Goal: Task Accomplishment & Management: Use online tool/utility

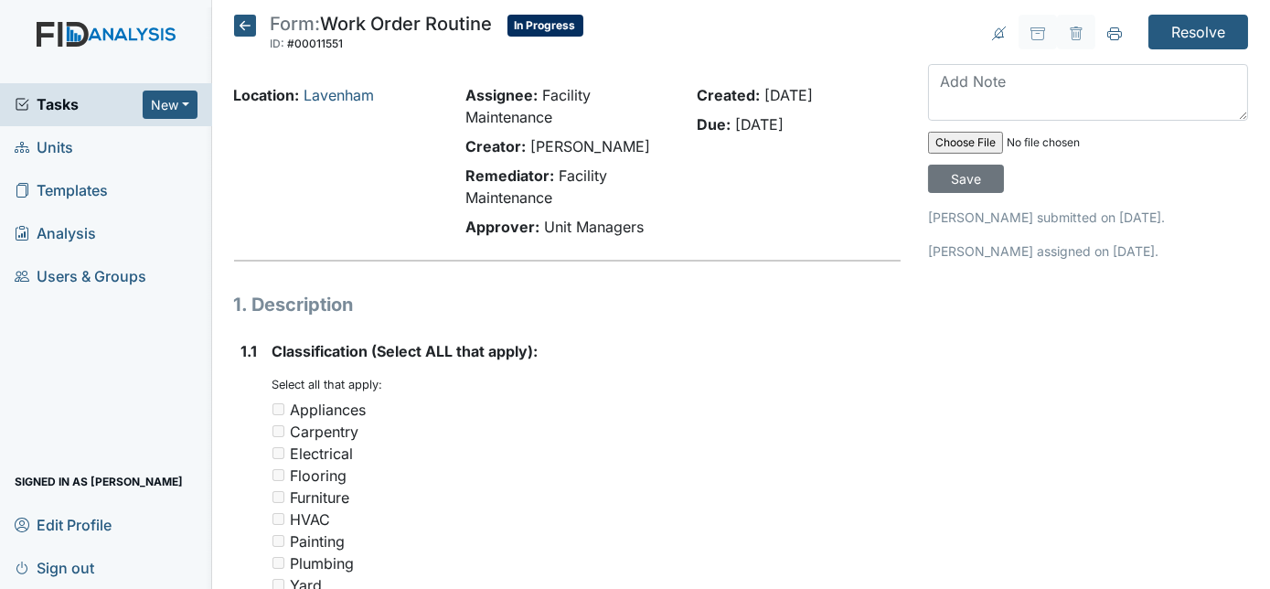
click at [250, 28] on icon at bounding box center [245, 26] width 22 height 22
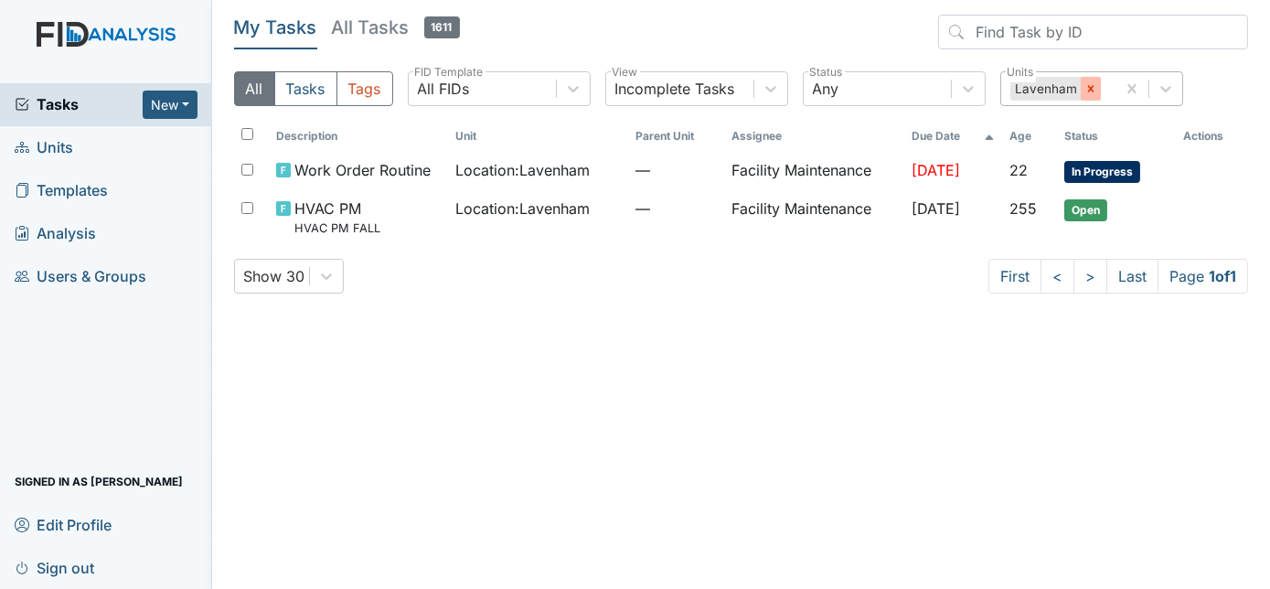
click at [1087, 97] on div at bounding box center [1091, 89] width 20 height 24
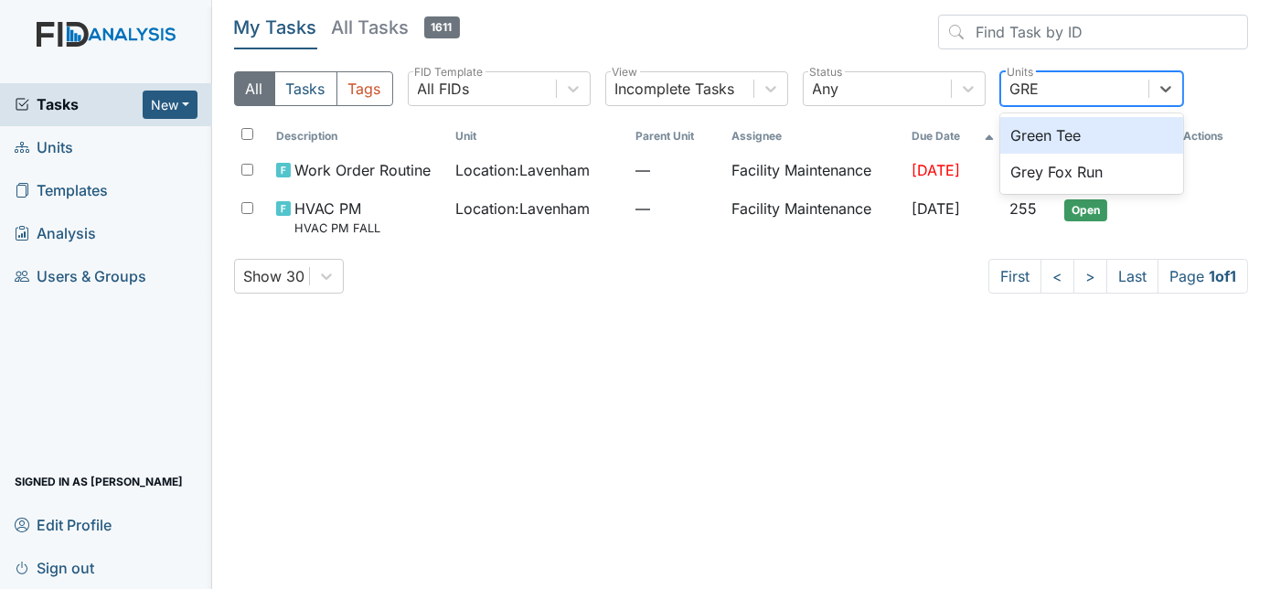
type input "GREY"
click at [1083, 130] on div "Grey Fox Run" at bounding box center [1091, 135] width 183 height 37
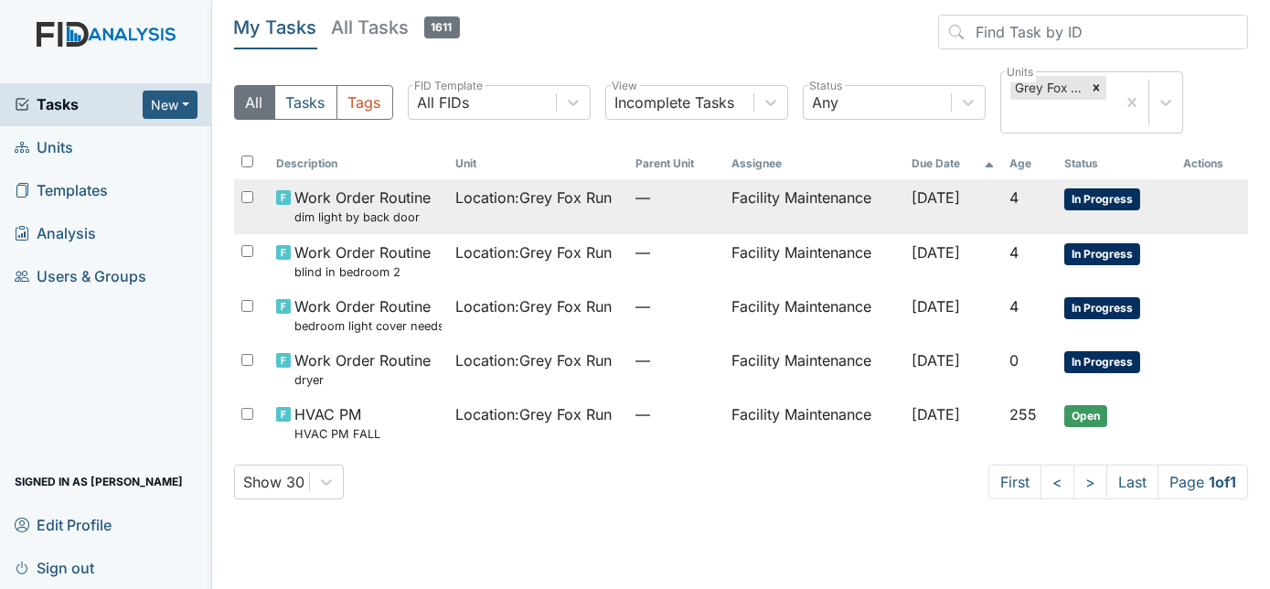
click at [809, 205] on td "Facility Maintenance" at bounding box center [814, 206] width 180 height 54
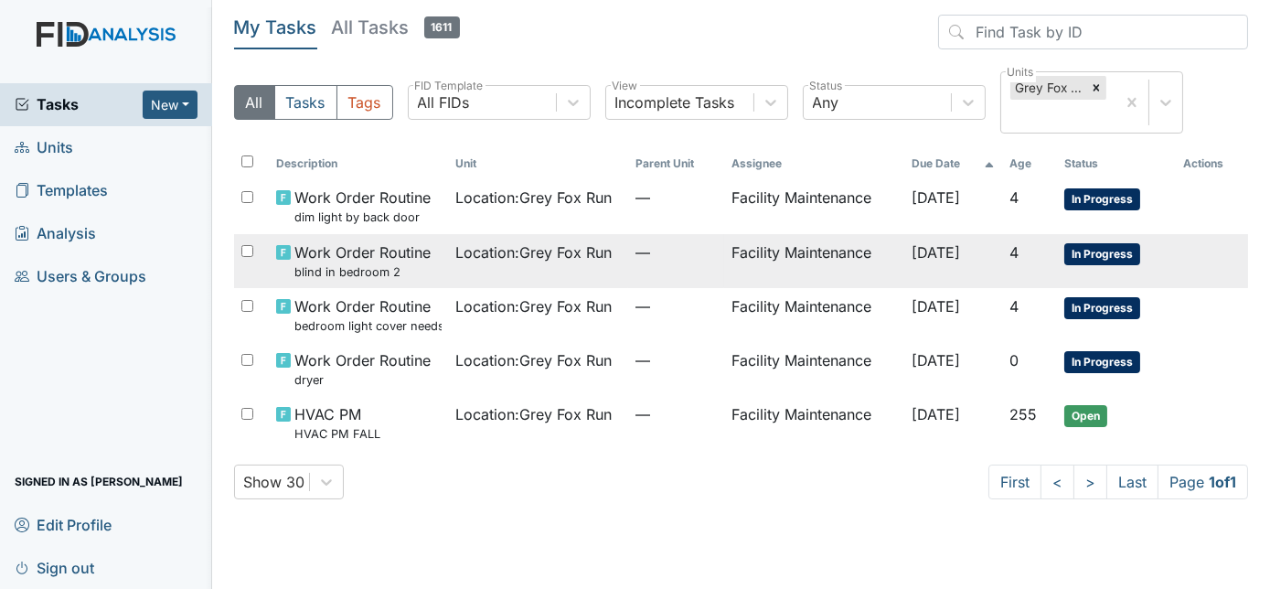
click at [477, 264] on td "Location : Grey Fox Run" at bounding box center [539, 261] width 180 height 54
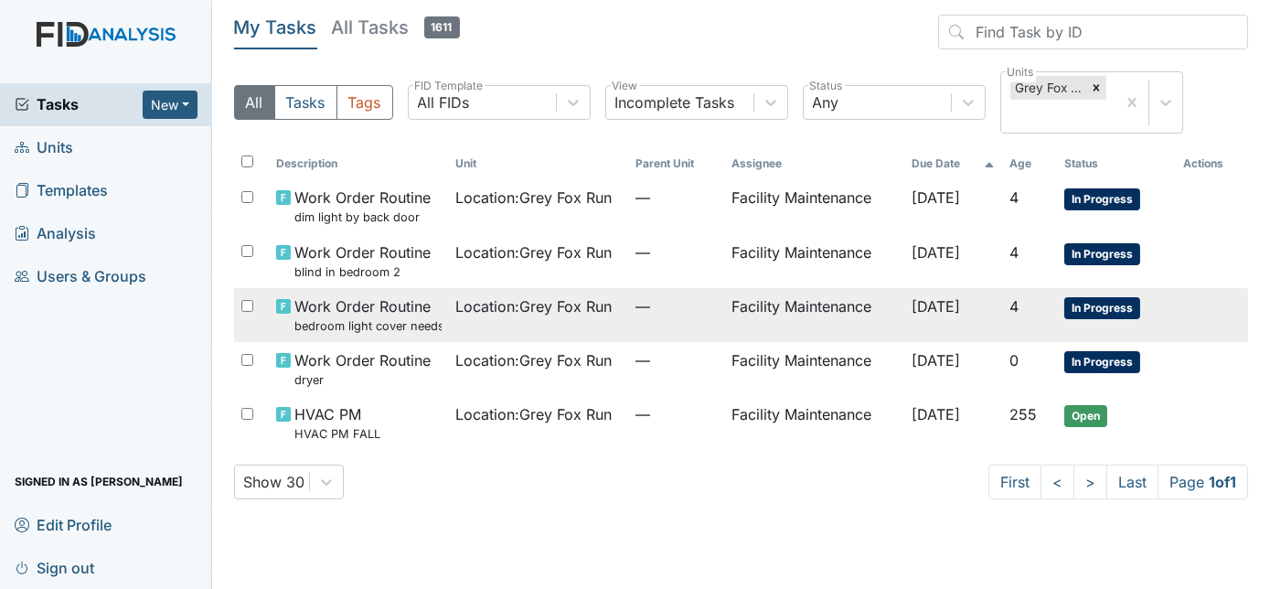
click at [459, 313] on span "Location : Grey Fox Run" at bounding box center [534, 306] width 156 height 22
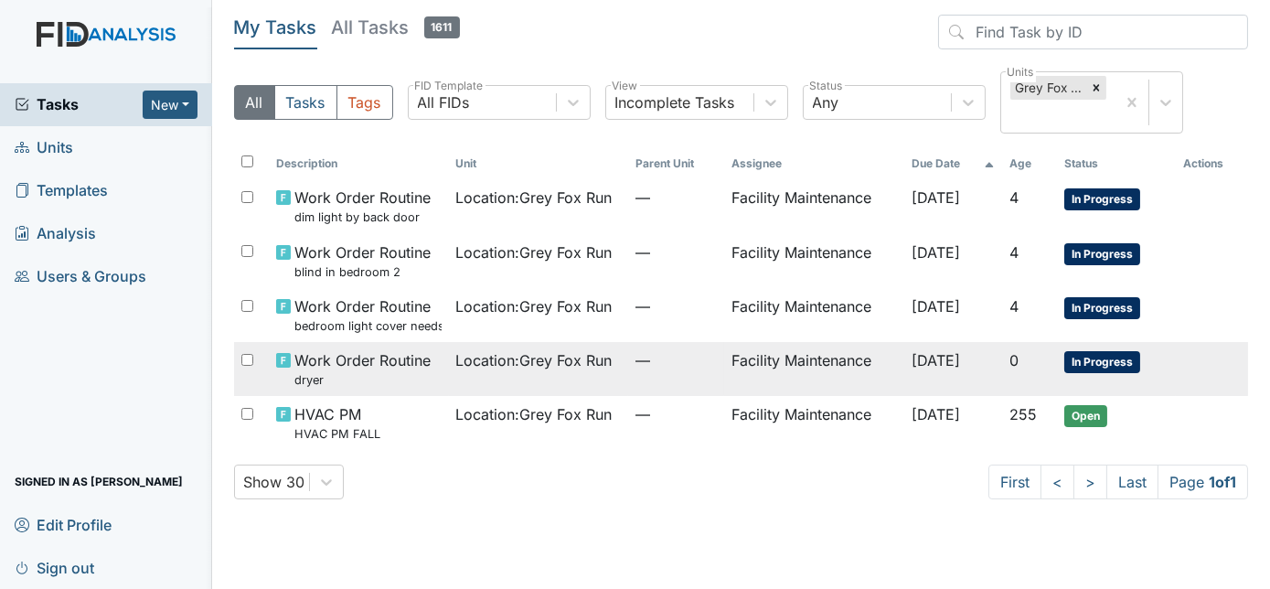
click at [636, 312] on span "—" at bounding box center [676, 306] width 81 height 22
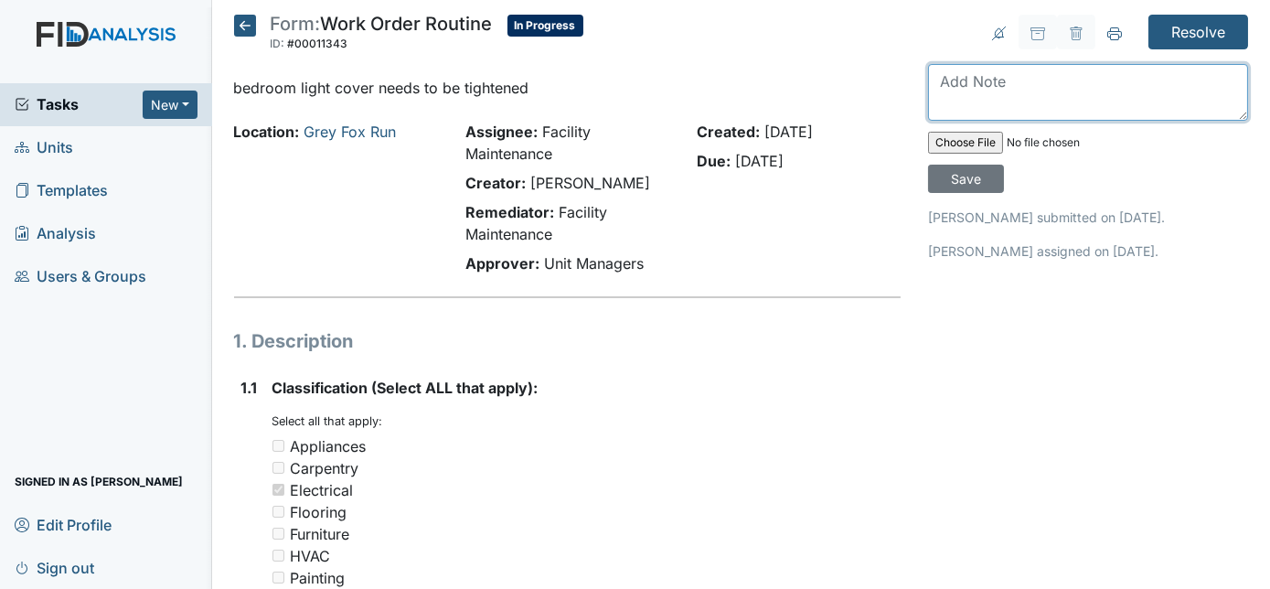
click at [1020, 80] on textarea at bounding box center [1088, 92] width 320 height 57
type textarea "bedroom light cover tightened and shimmed"
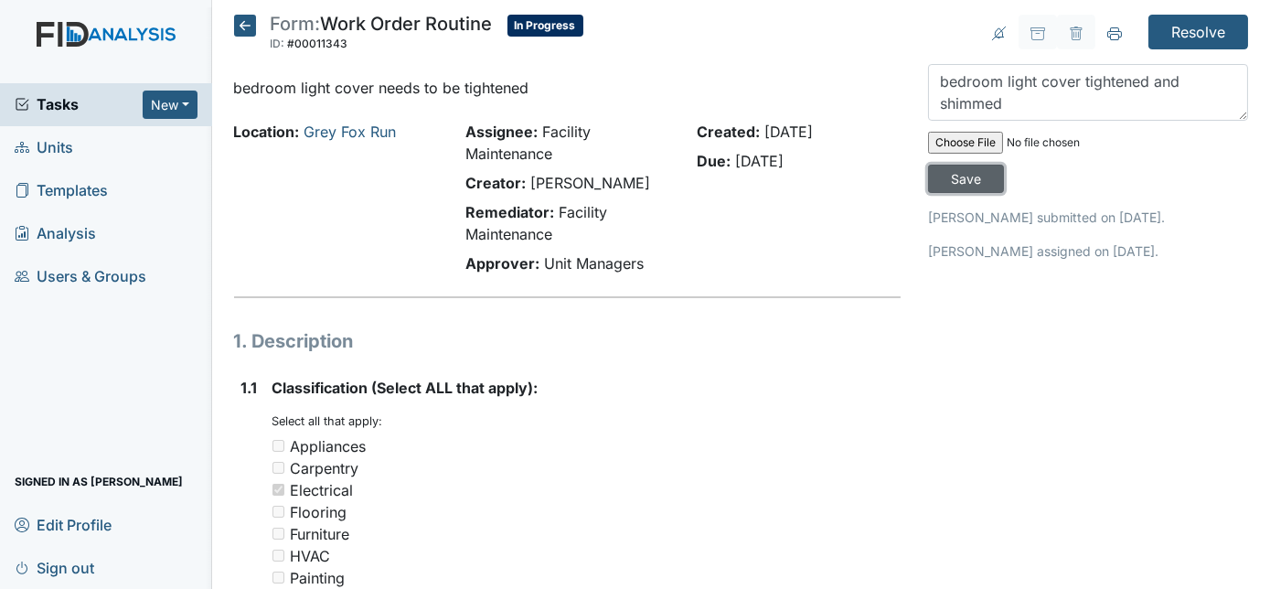
click at [1004, 165] on input "Save" at bounding box center [966, 179] width 76 height 28
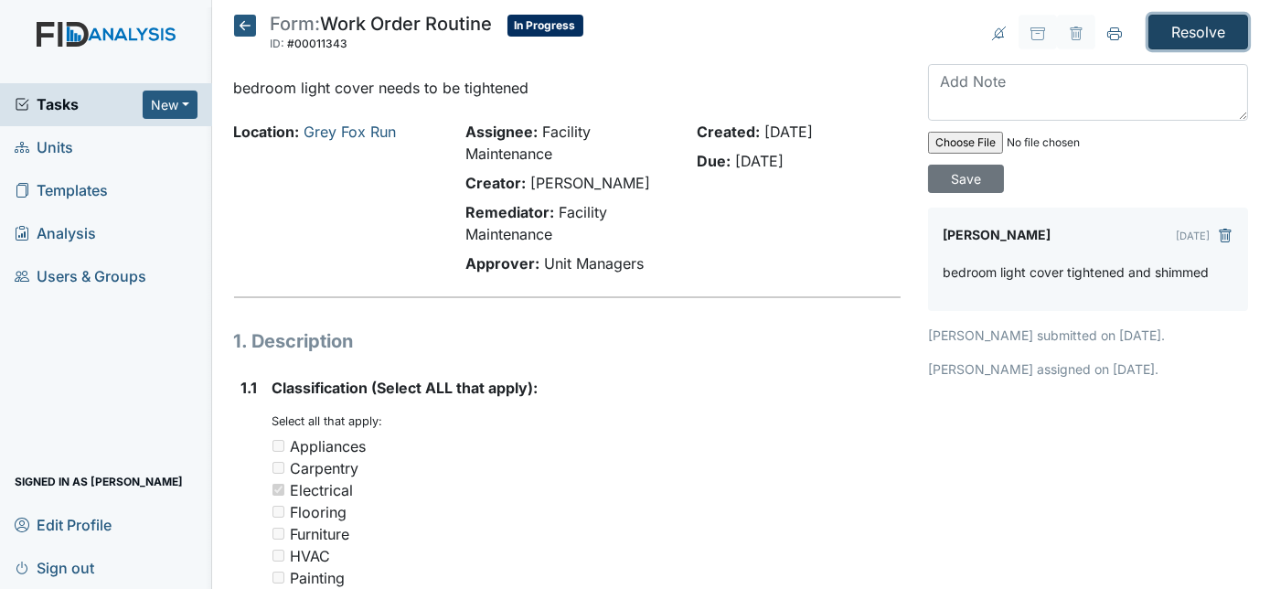
click at [1197, 28] on input "Resolve" at bounding box center [1199, 32] width 100 height 35
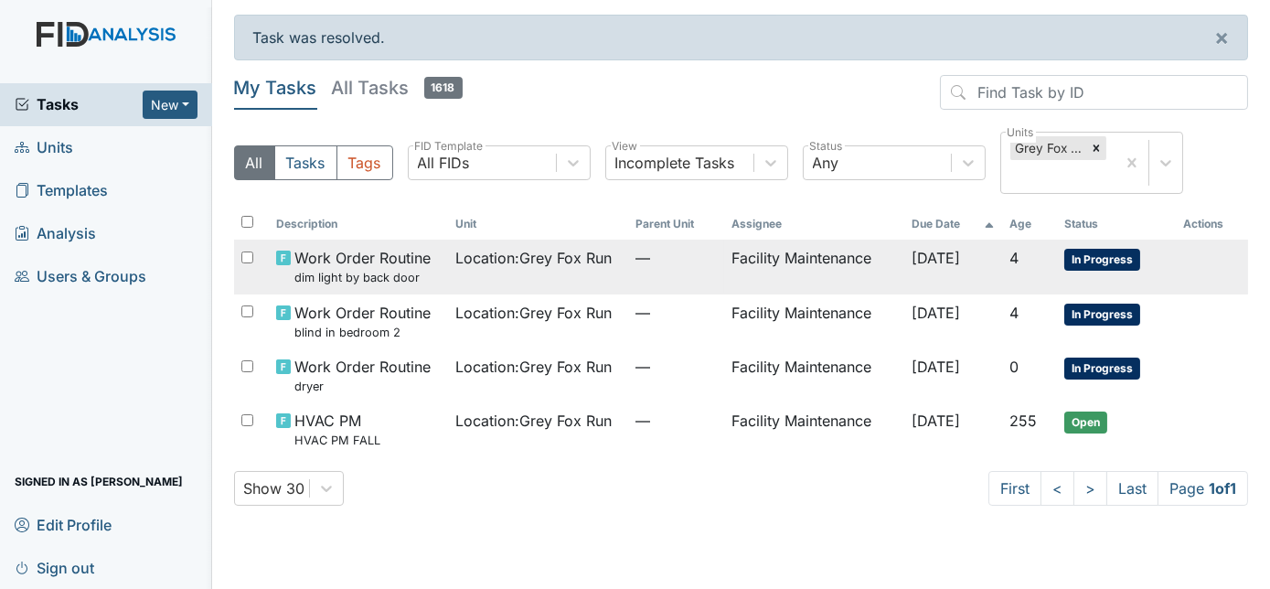
click at [594, 254] on span "Location : Grey Fox Run" at bounding box center [534, 258] width 156 height 22
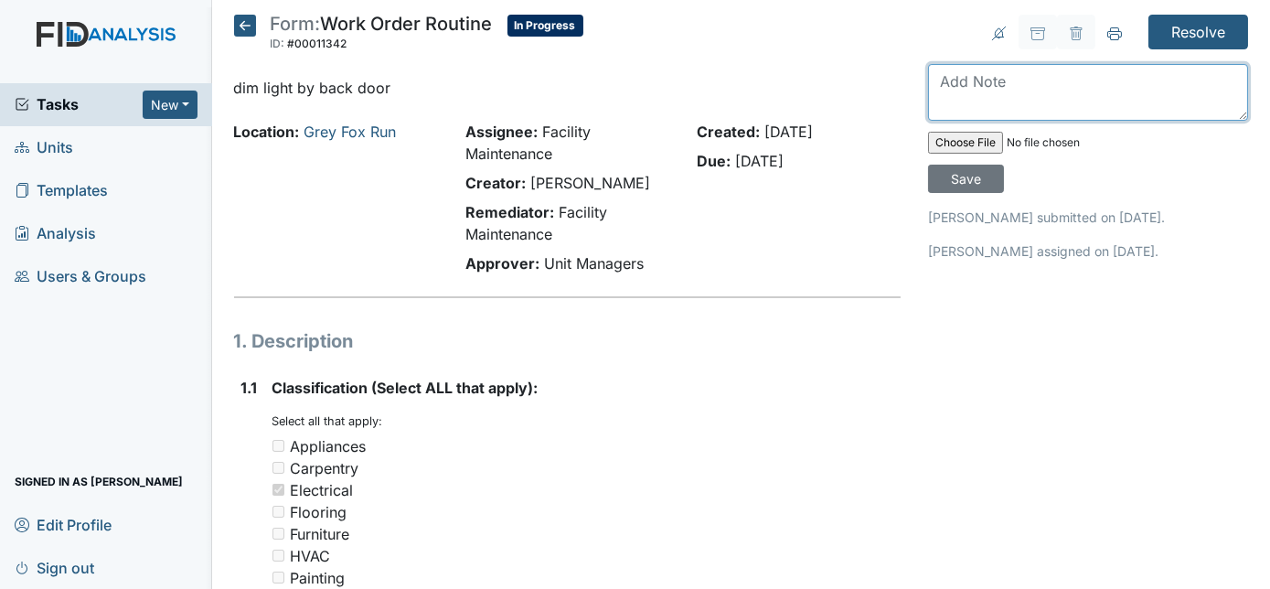
click at [968, 95] on textarea at bounding box center [1088, 92] width 320 height 57
type textarea "light bulb changed for brighter bulb"
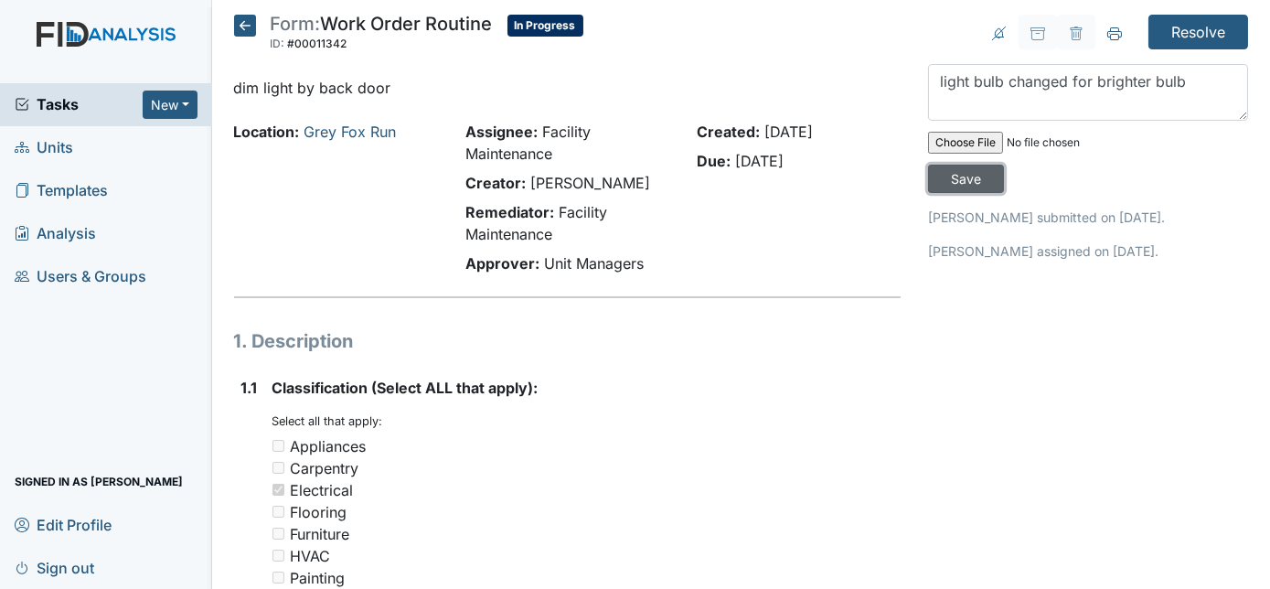
click at [1004, 165] on input "Save" at bounding box center [966, 179] width 76 height 28
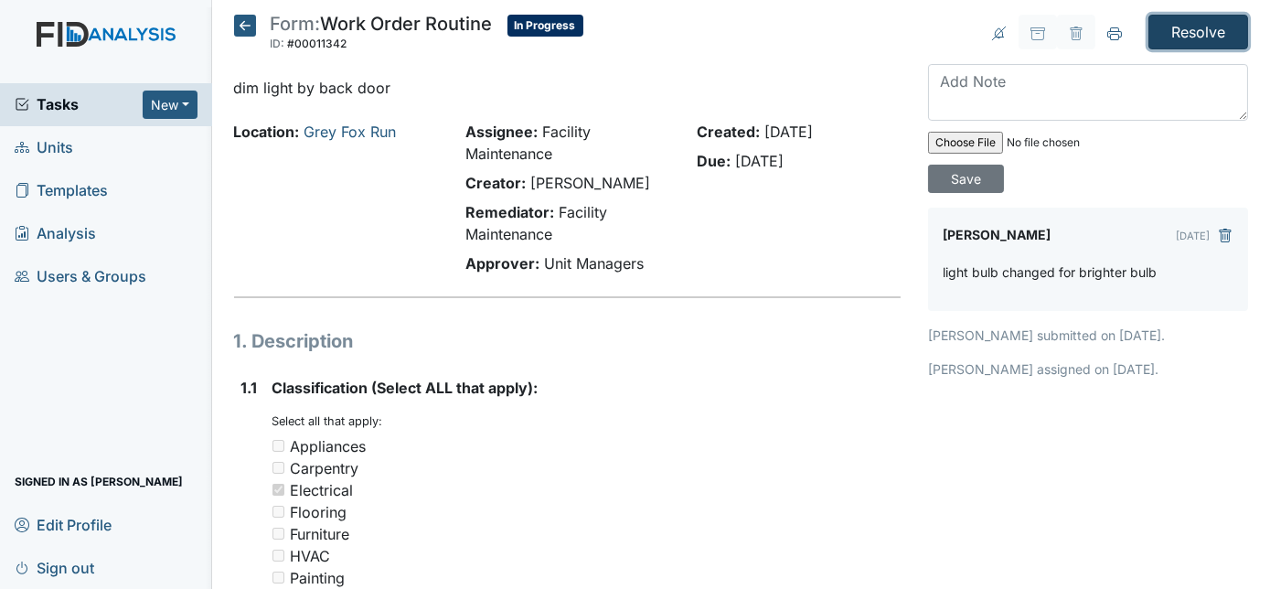
click at [1194, 27] on input "Resolve" at bounding box center [1199, 32] width 100 height 35
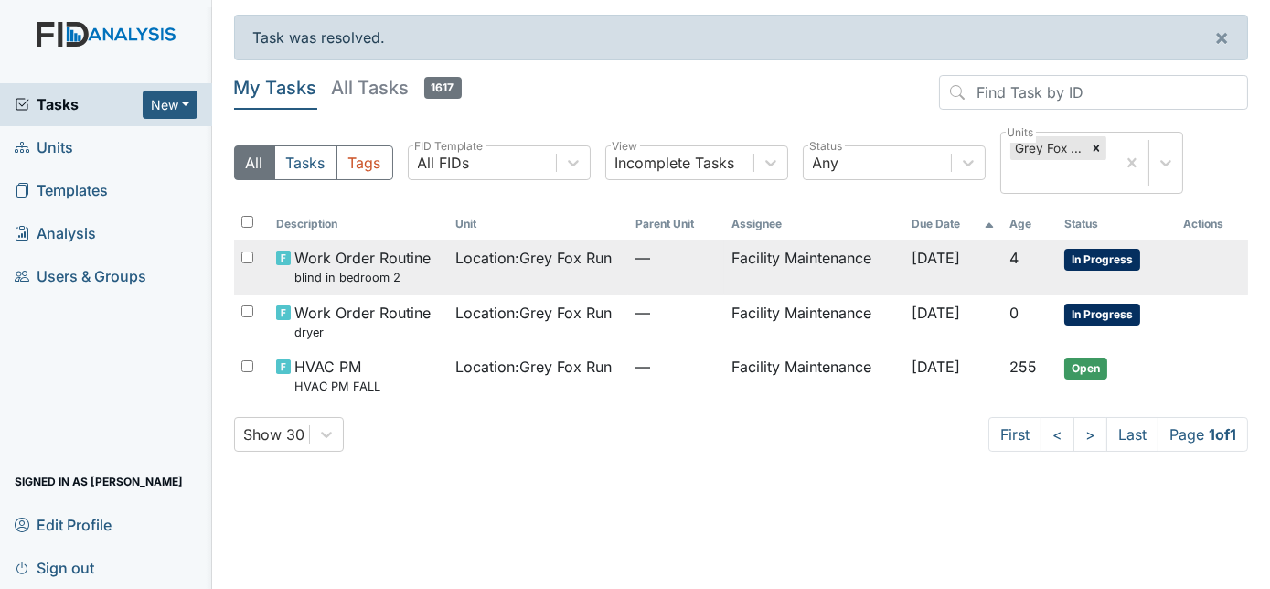
click at [641, 268] on span "—" at bounding box center [676, 258] width 81 height 22
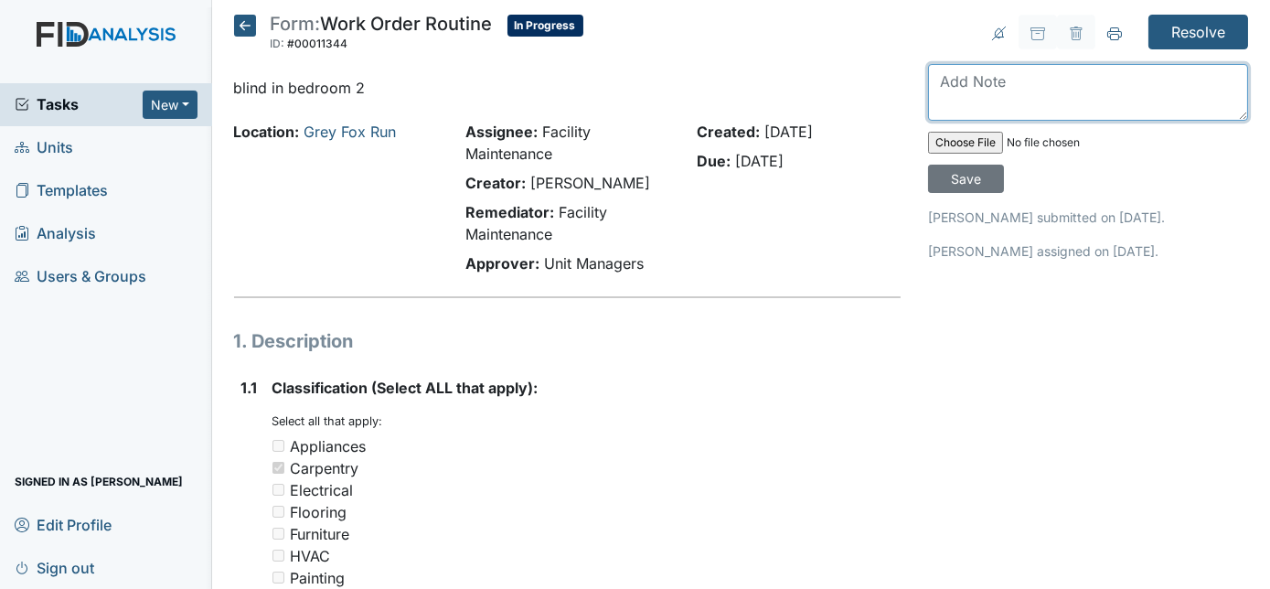
click at [987, 87] on textarea at bounding box center [1088, 92] width 320 height 57
type textarea "bedroom 2 blind replaced"
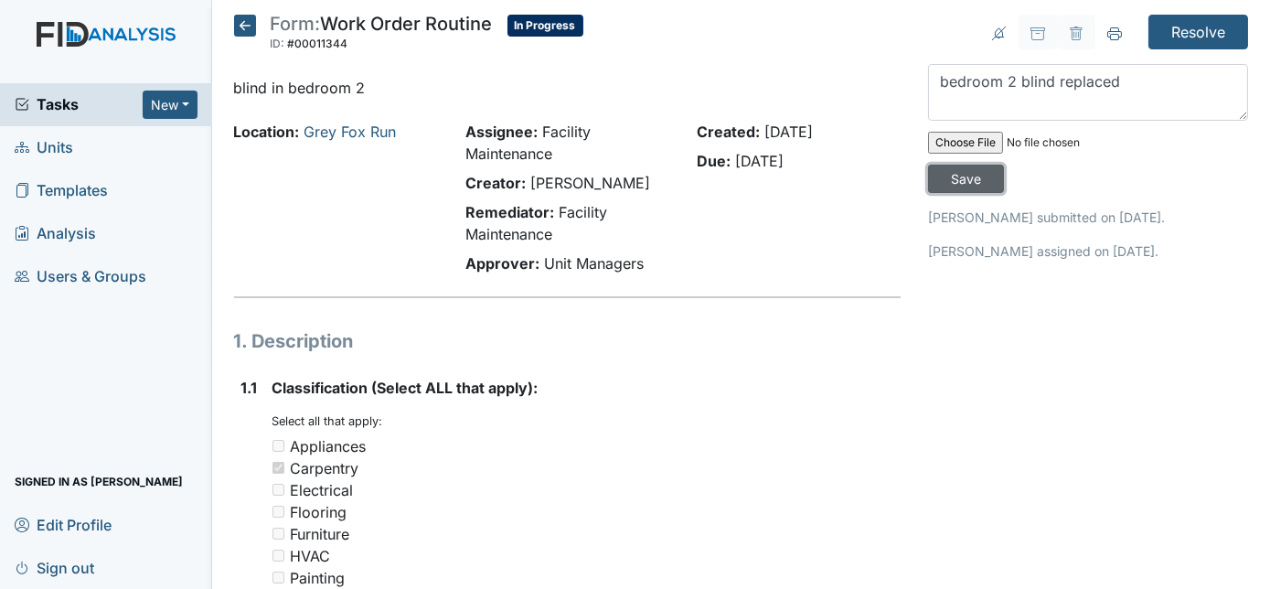
click at [1004, 165] on input "Save" at bounding box center [966, 179] width 76 height 28
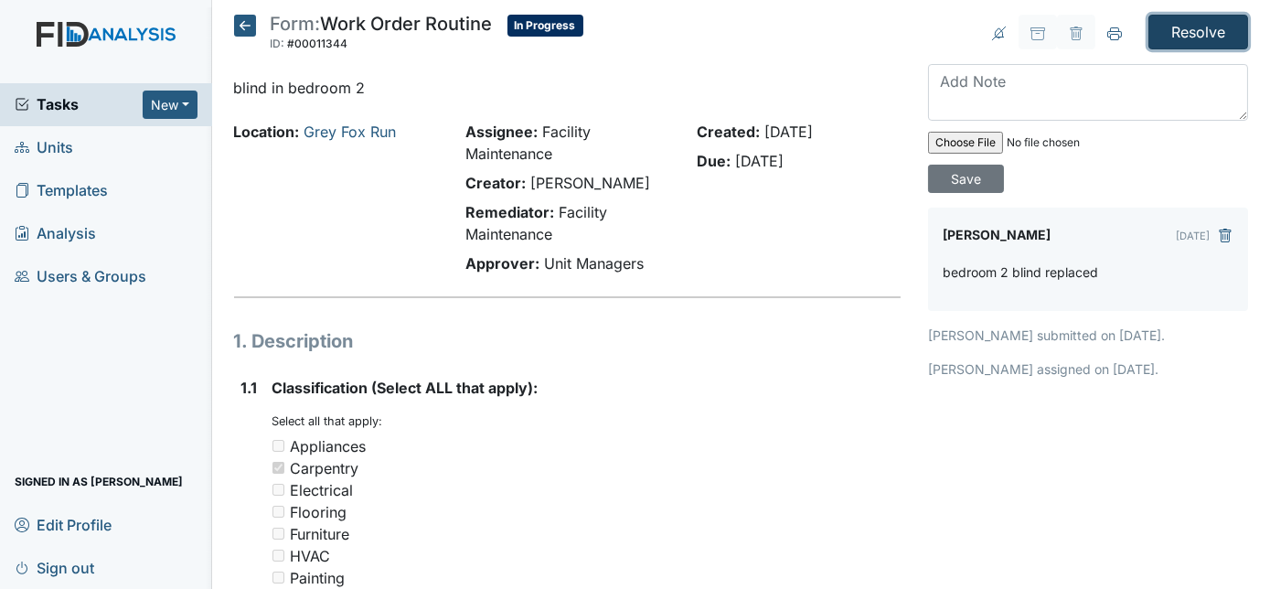
click at [1175, 19] on input "Resolve" at bounding box center [1199, 32] width 100 height 35
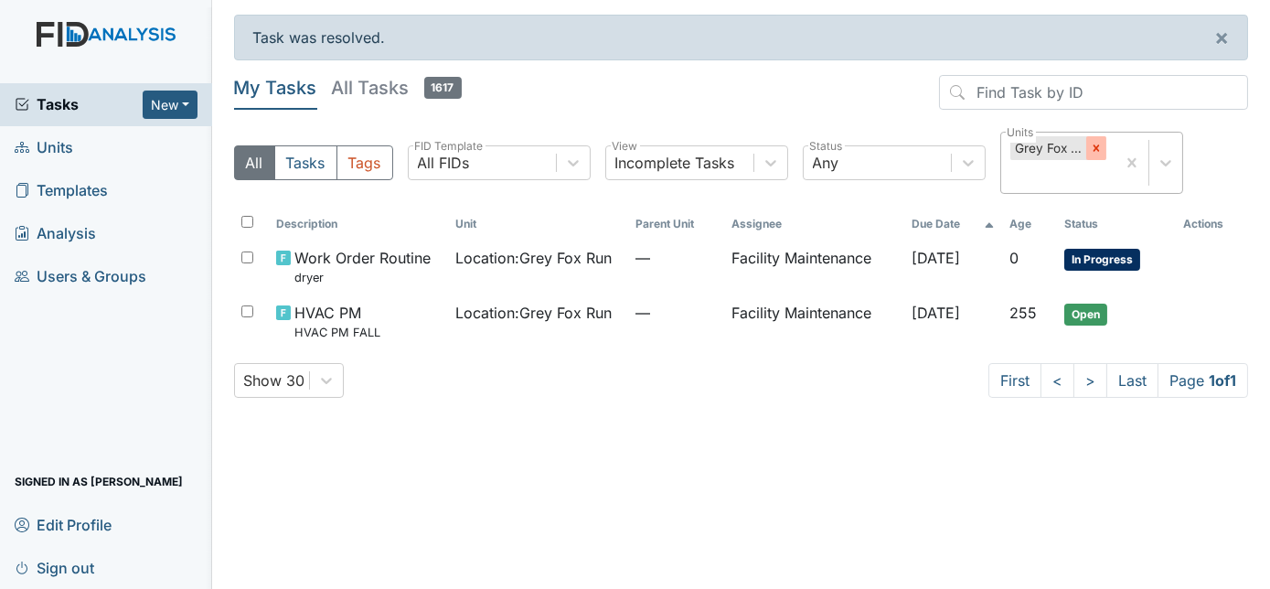
click at [1095, 146] on icon at bounding box center [1096, 148] width 6 height 6
